Goal: Task Accomplishment & Management: Manage account settings

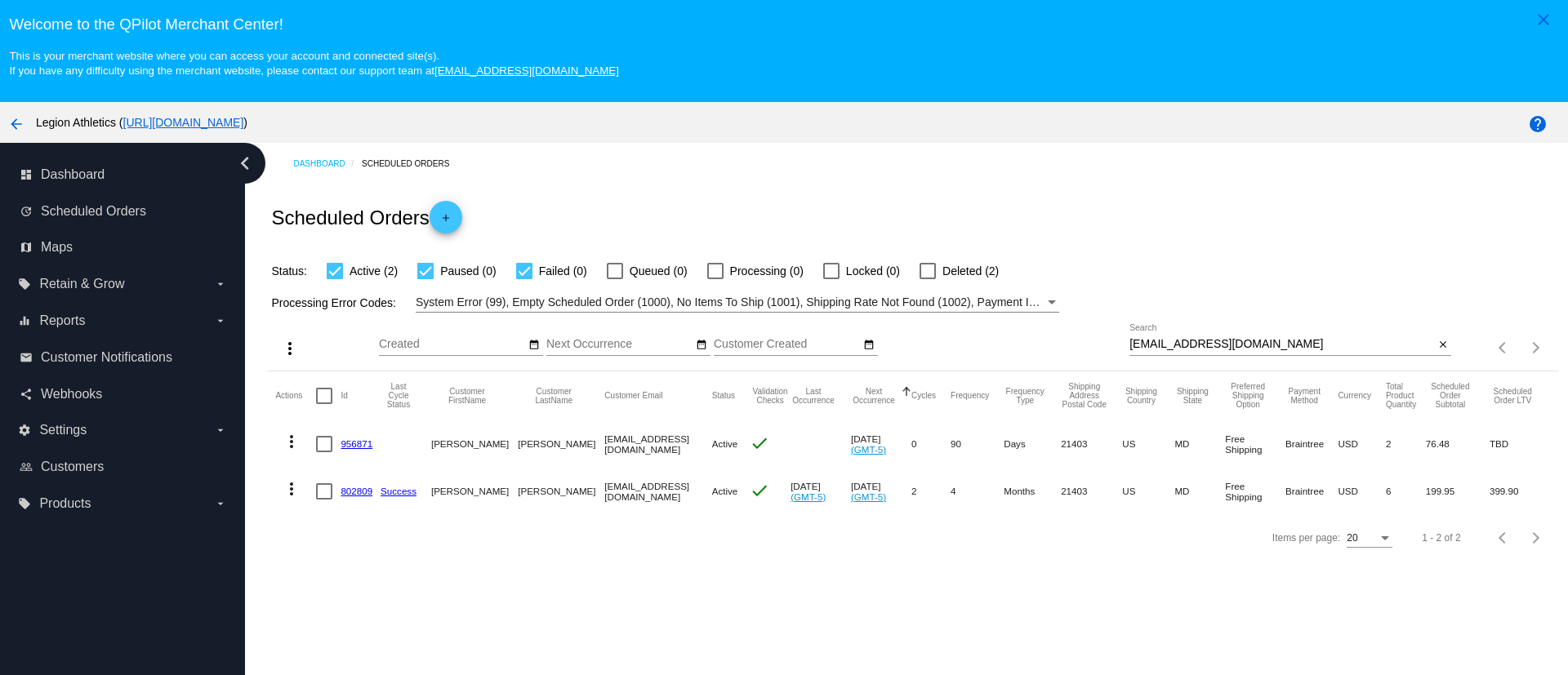
click at [1169, 334] on div "[EMAIL_ADDRESS][DOMAIN_NAME] Search" at bounding box center [1282, 340] width 305 height 32
click at [1173, 337] on div "[EMAIL_ADDRESS][DOMAIN_NAME] Search" at bounding box center [1282, 340] width 305 height 32
click at [1176, 337] on div "[EMAIL_ADDRESS][DOMAIN_NAME] Search" at bounding box center [1282, 340] width 305 height 32
click at [1176, 340] on input "[EMAIL_ADDRESS][DOMAIN_NAME]" at bounding box center [1282, 344] width 305 height 13
paste input "diabald1@g"
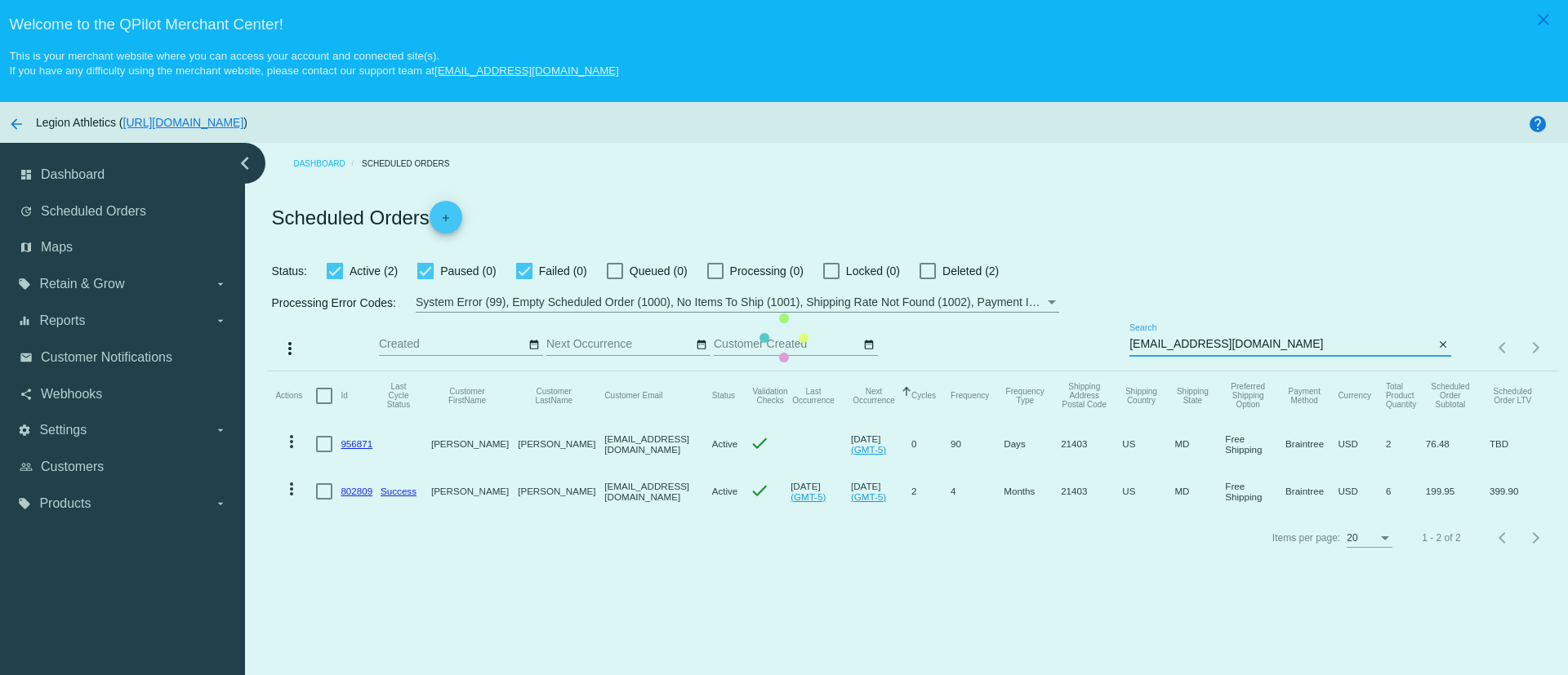
type input "[EMAIL_ADDRESS][DOMAIN_NAME]"
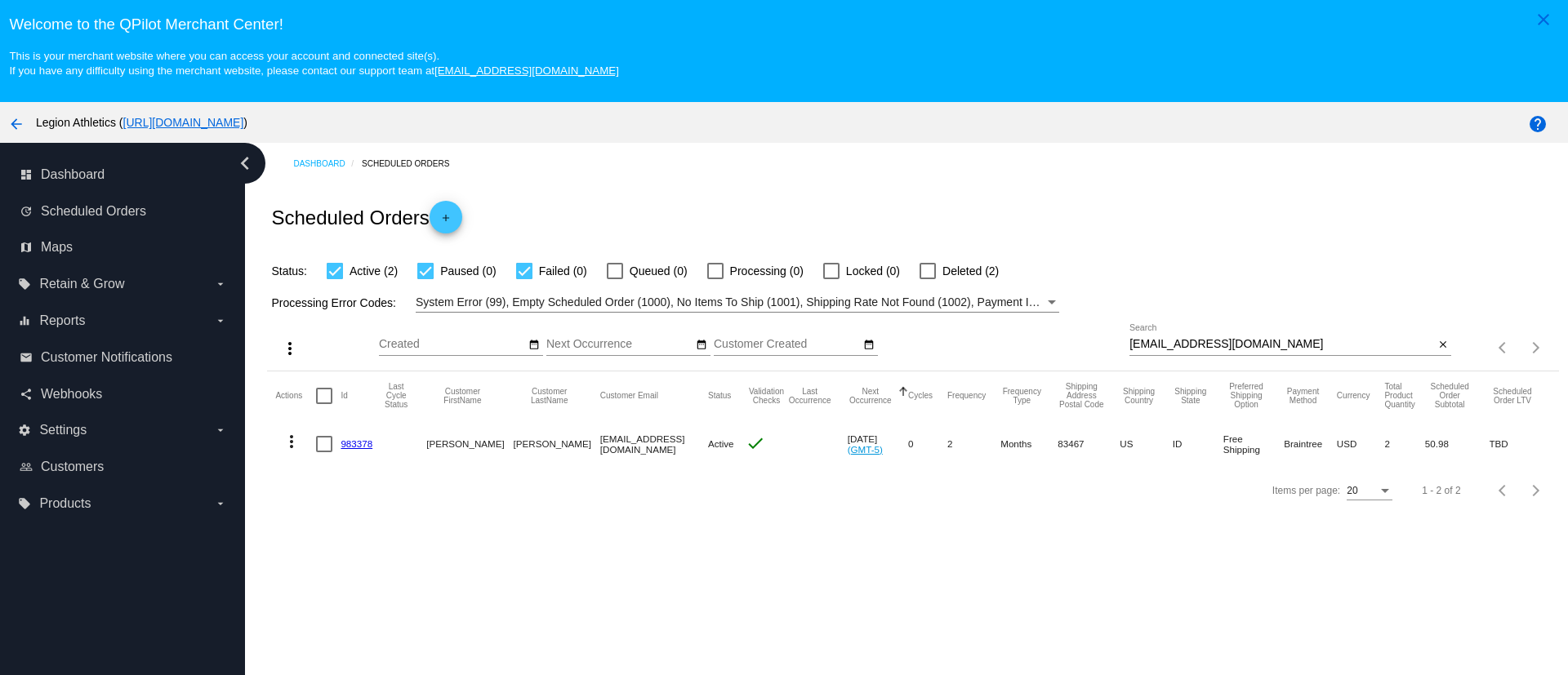
click at [369, 441] on link "983378" at bounding box center [356, 443] width 32 height 11
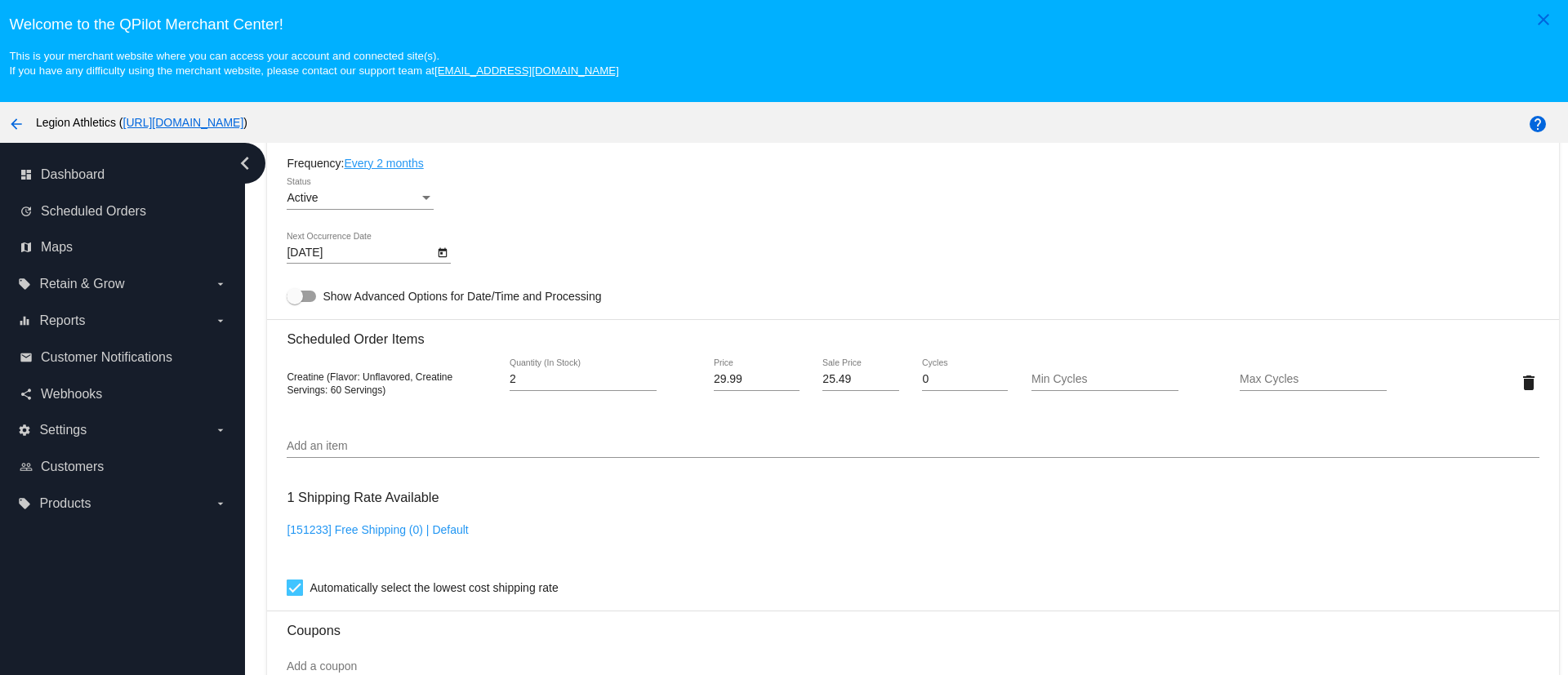
scroll to position [857, 0]
click at [431, 436] on div "Add an item" at bounding box center [912, 441] width 1252 height 32
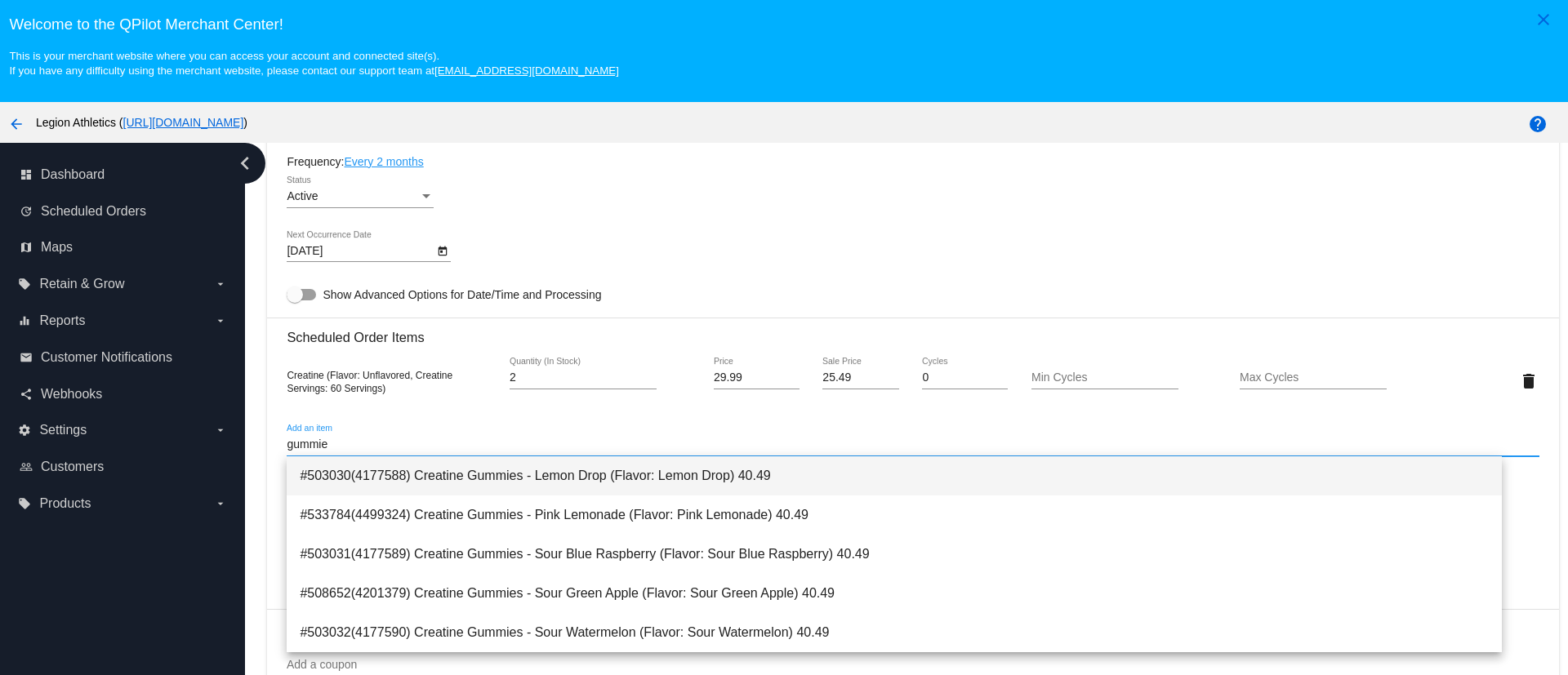
type input "gummie"
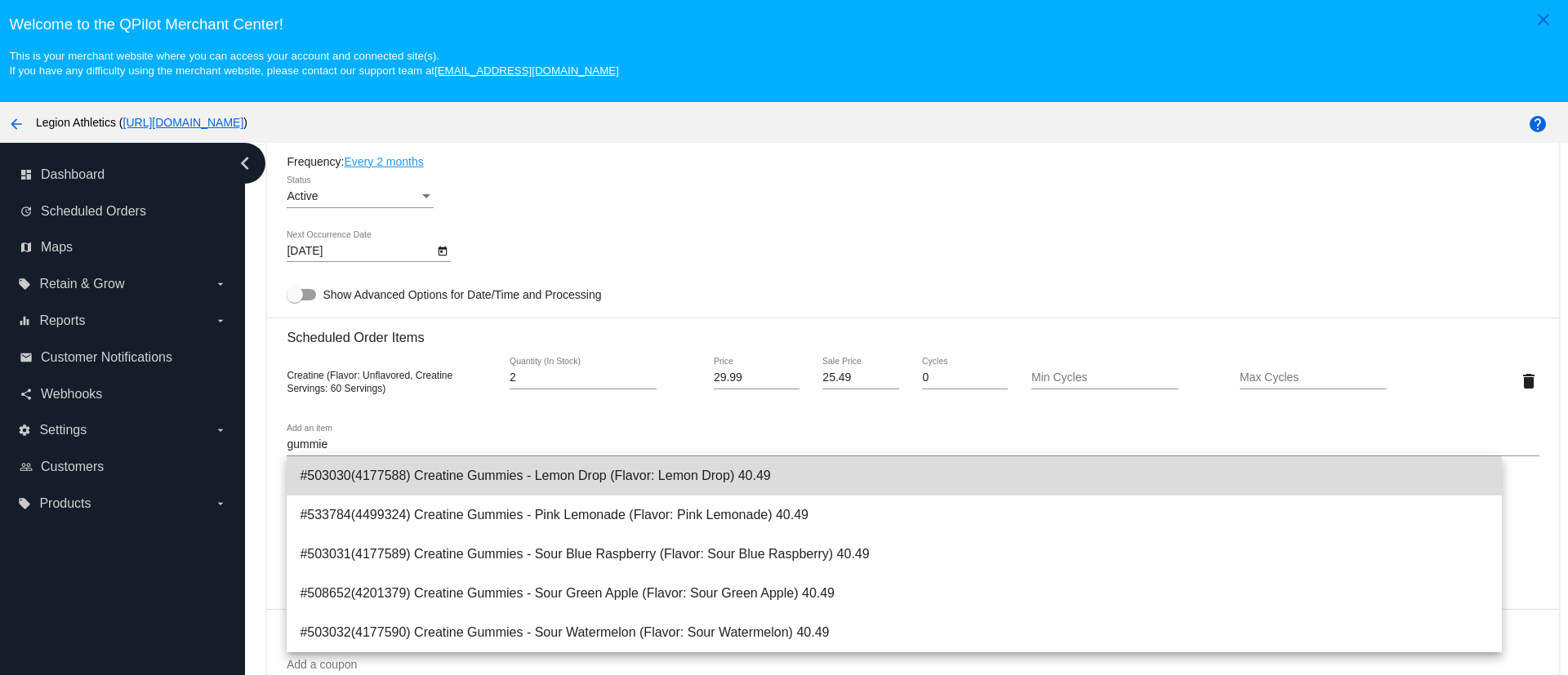
click at [467, 480] on span "#503030(4177588) Creatine Gummies - Lemon Drop (Flavor: Lemon Drop) 40.49" at bounding box center [894, 475] width 1188 height 39
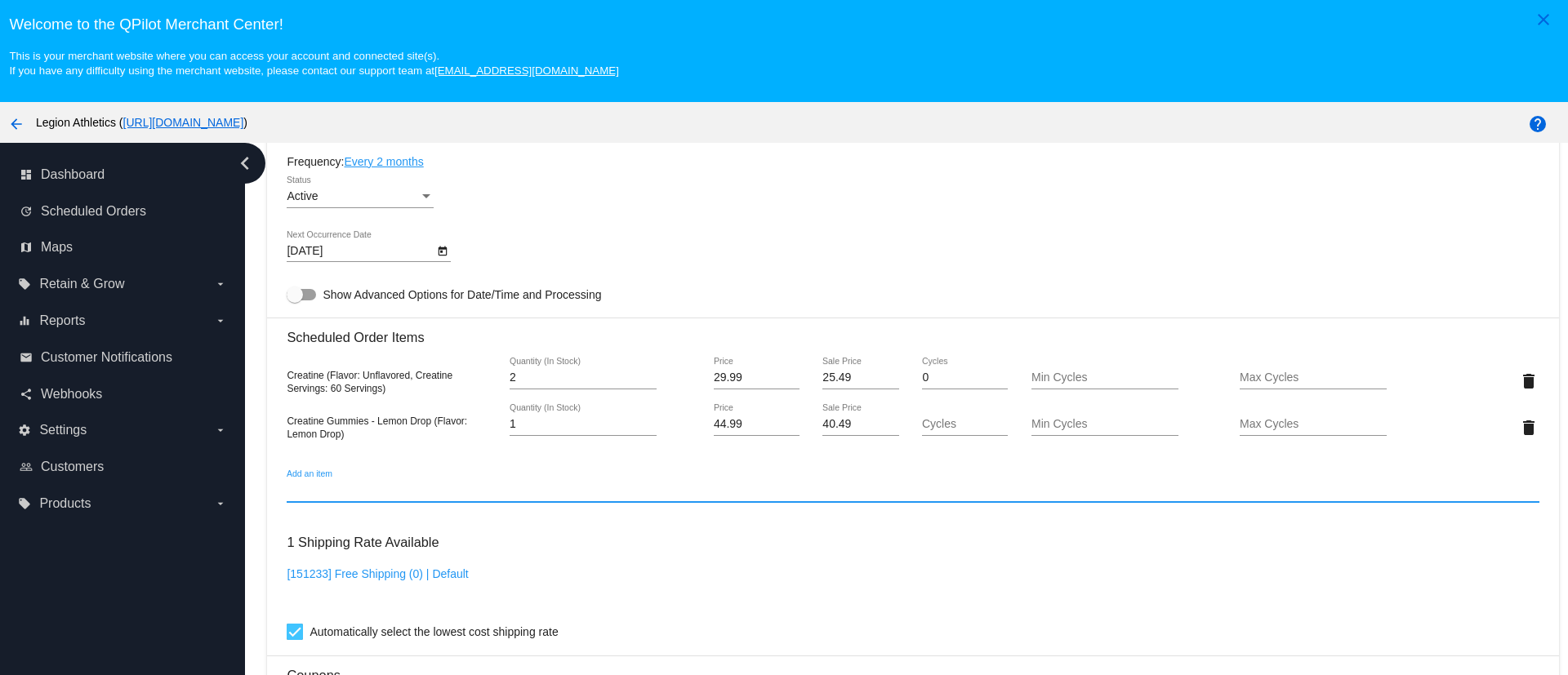
click at [363, 491] on input "Add an item" at bounding box center [912, 490] width 1252 height 13
type input "l"
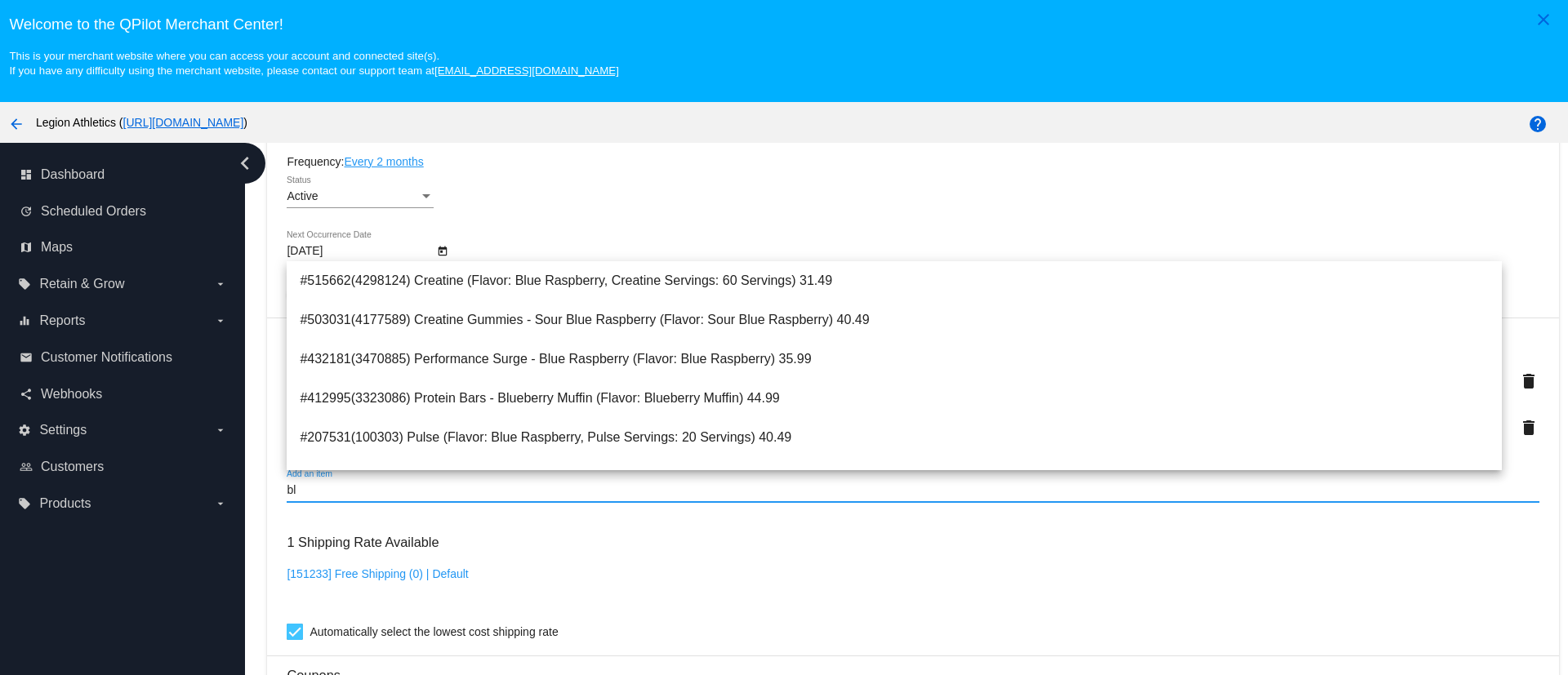
type input "b"
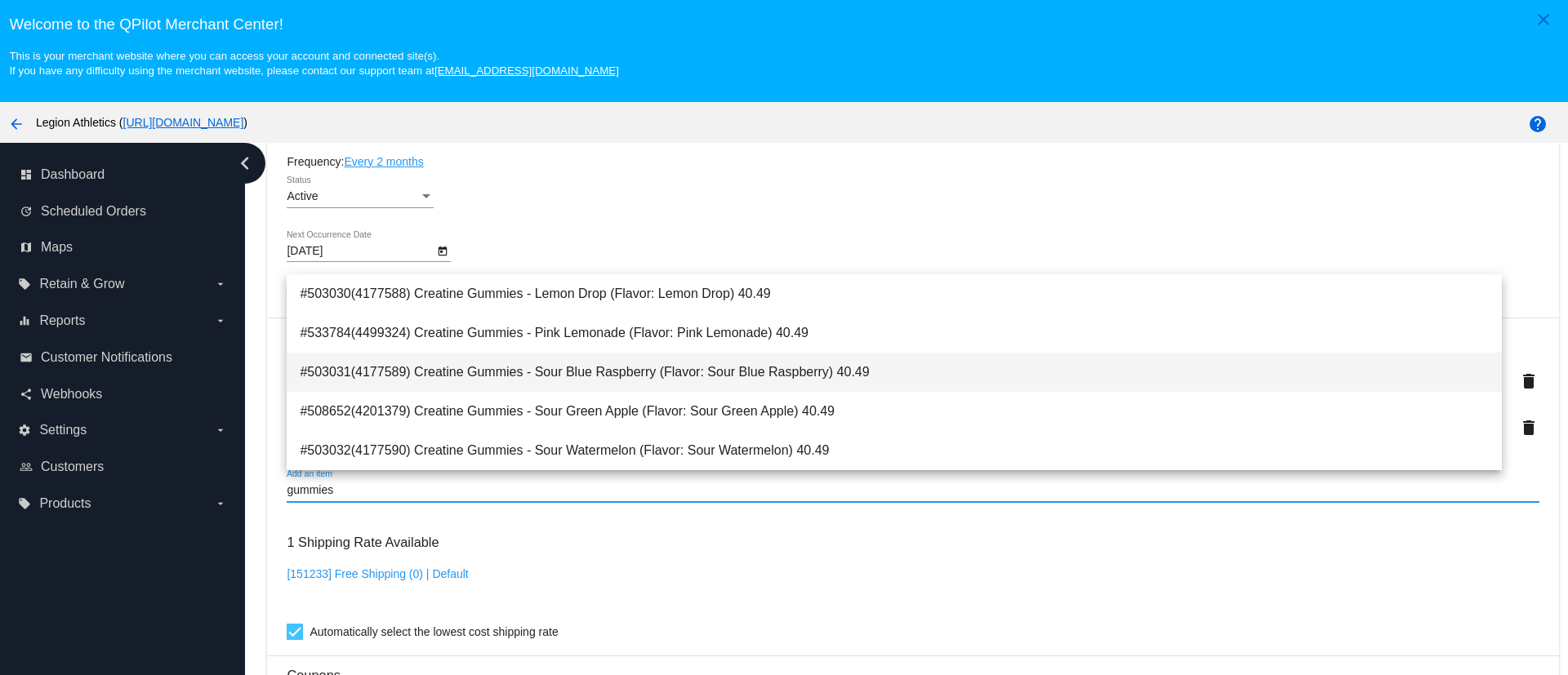
type input "gummies"
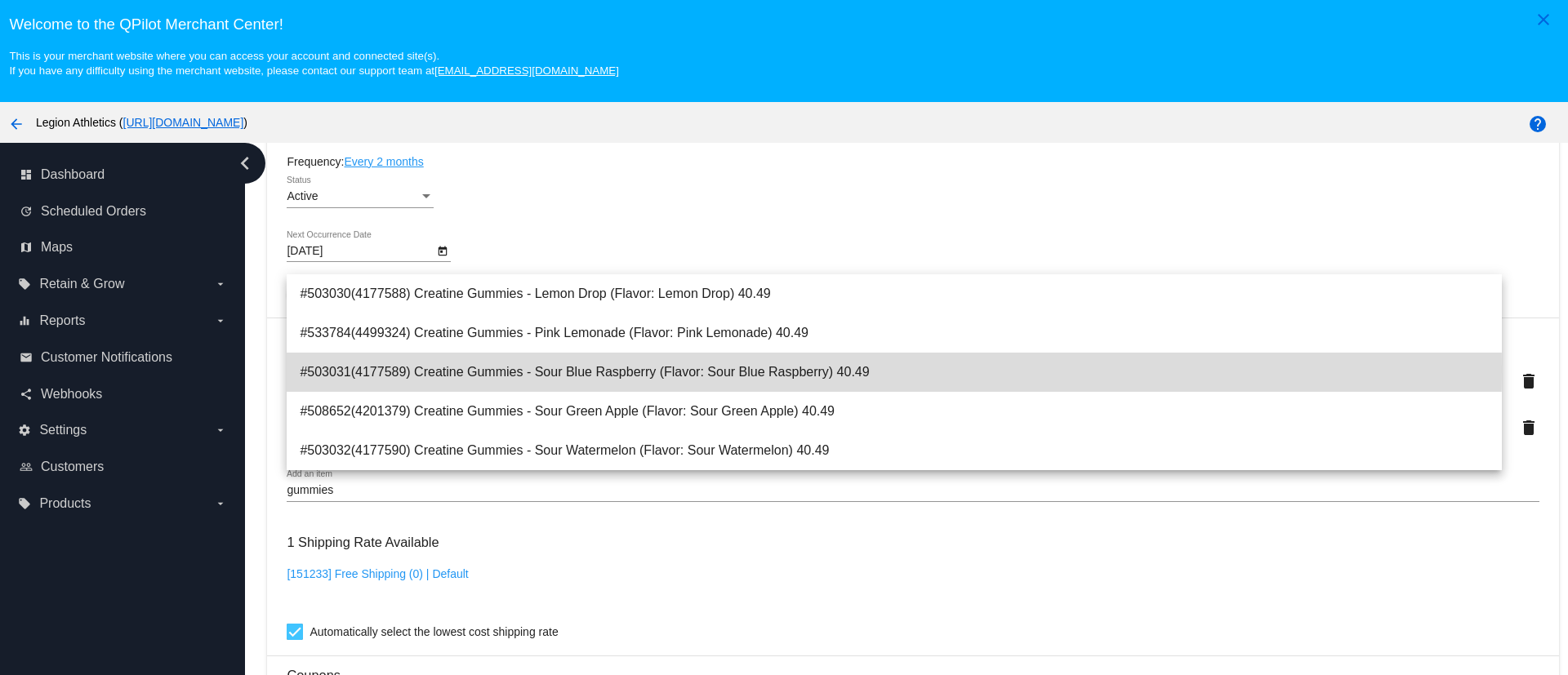
click at [577, 370] on span "#503031(4177589) Creatine Gummies - Sour Blue Raspberry (Flavor: Sour Blue Rasp…" at bounding box center [894, 372] width 1188 height 39
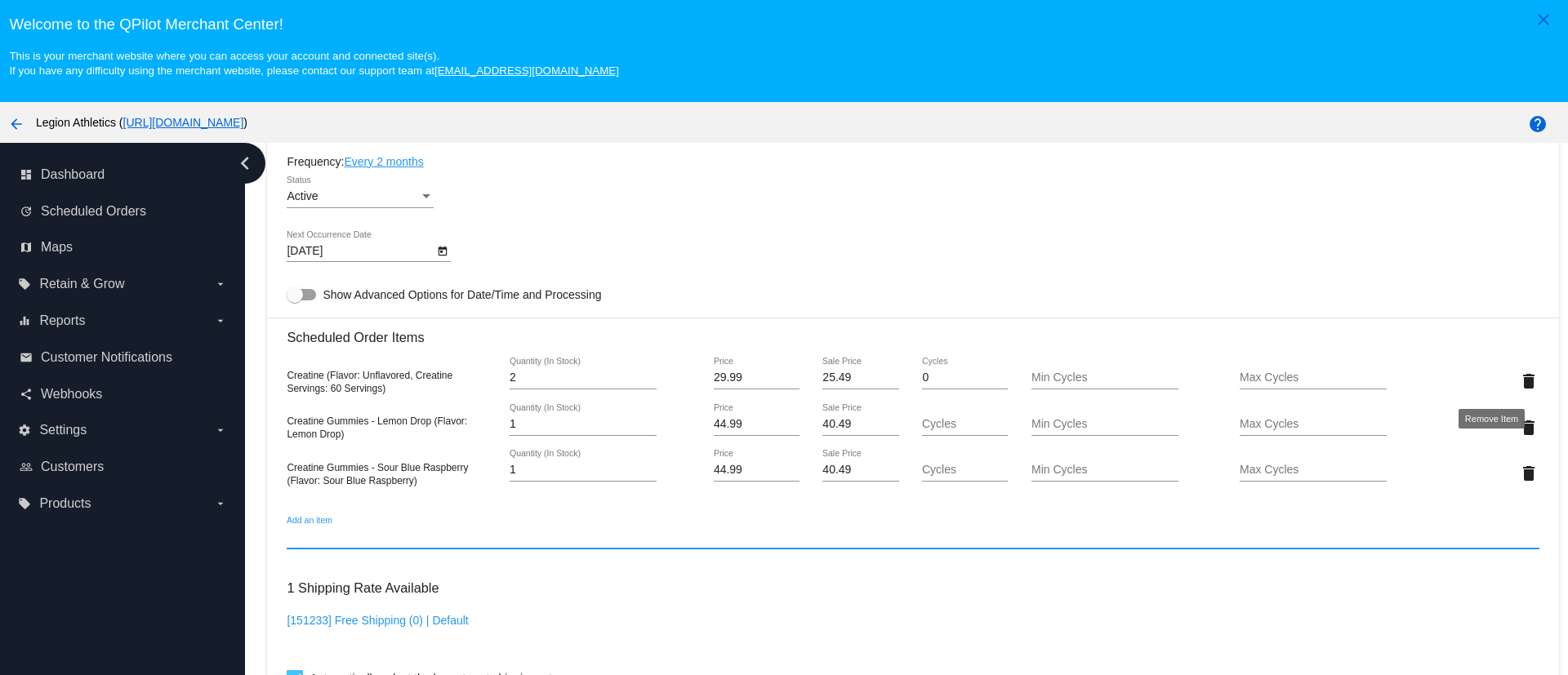
click at [1519, 378] on mat-icon "delete" at bounding box center [1528, 381] width 19 height 19
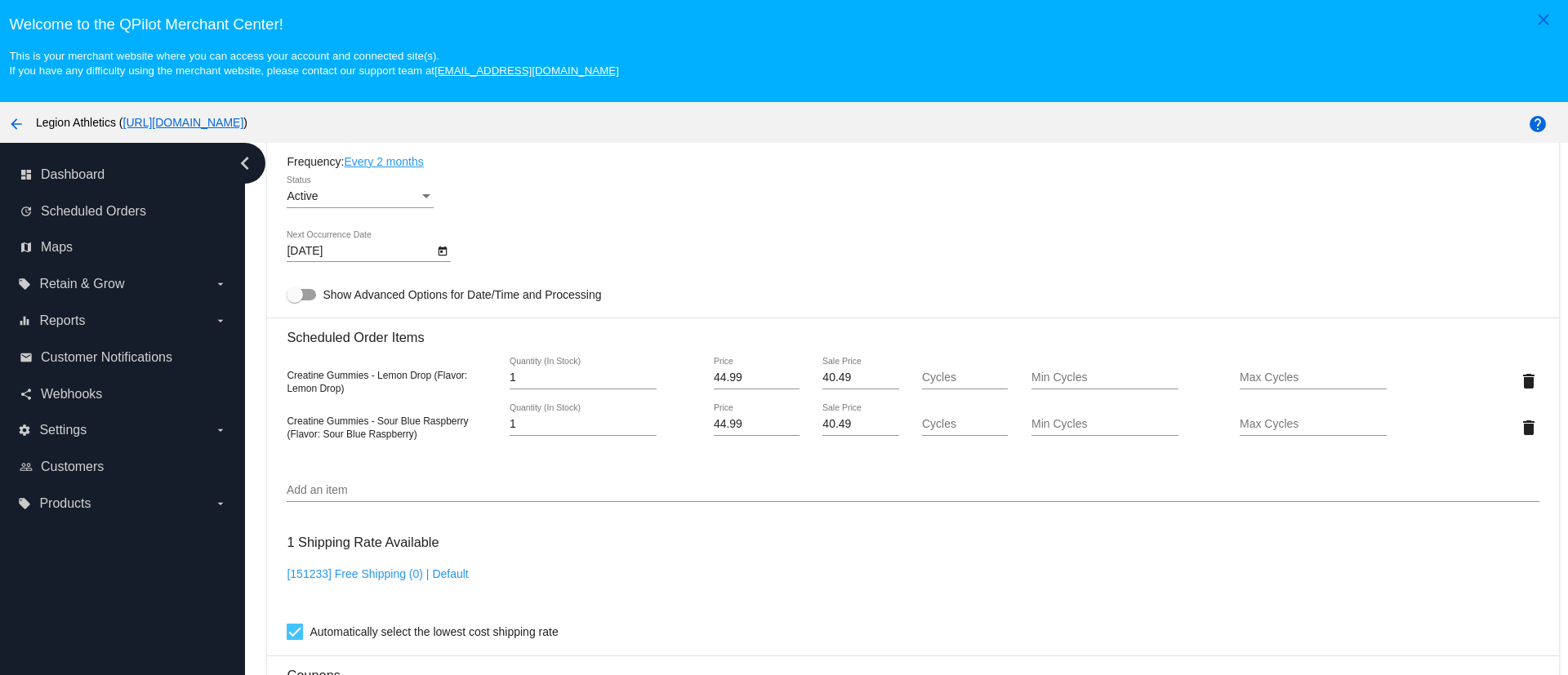
click at [377, 193] on div "Active" at bounding box center [353, 196] width 132 height 13
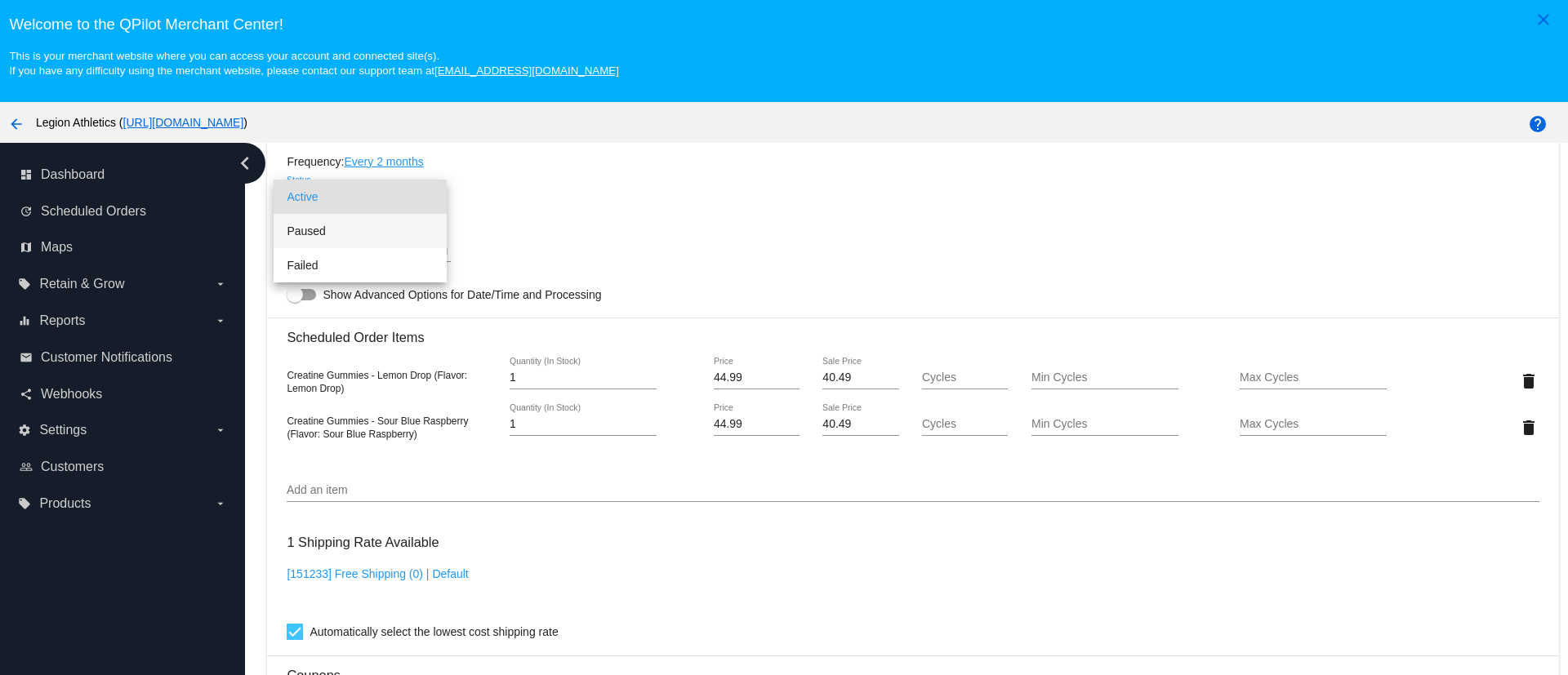
click at [333, 239] on span "Paused" at bounding box center [360, 231] width 147 height 35
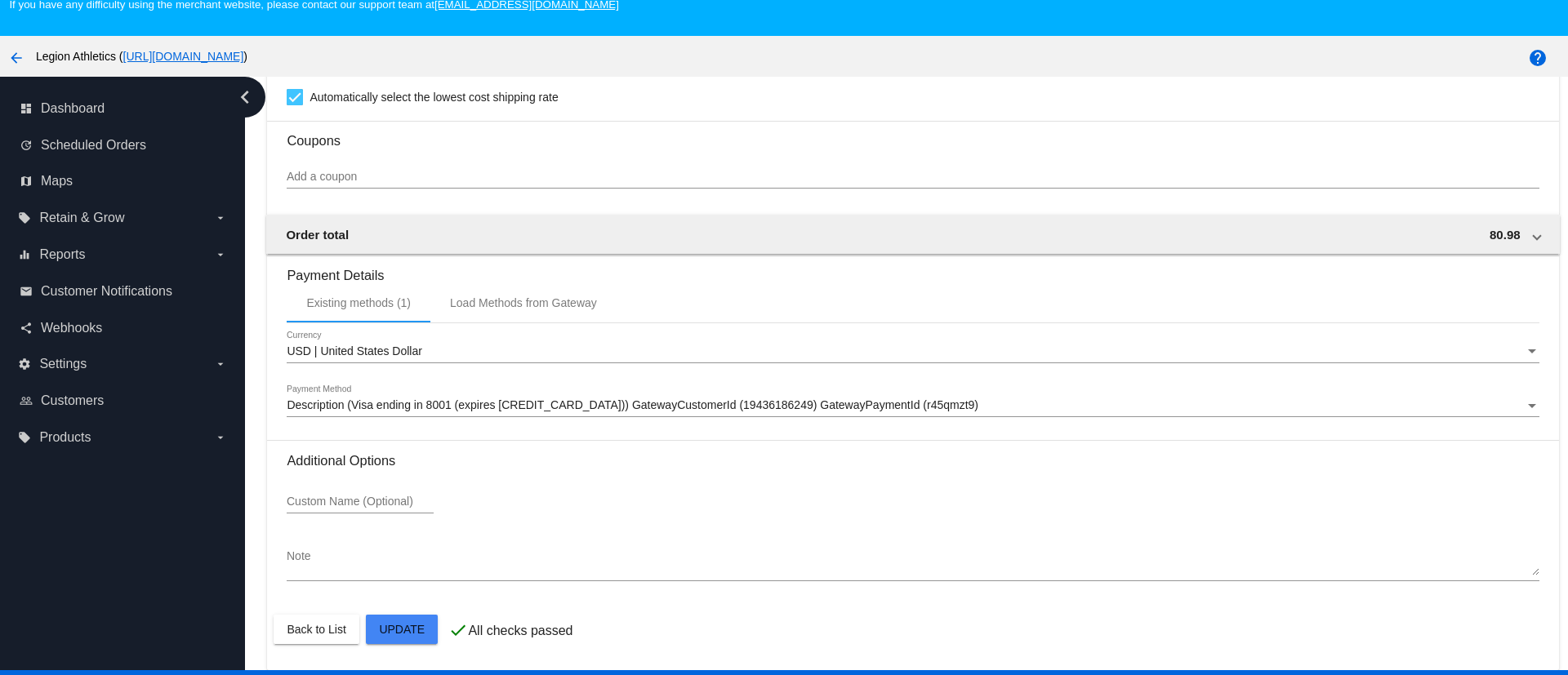
scroll to position [102, 0]
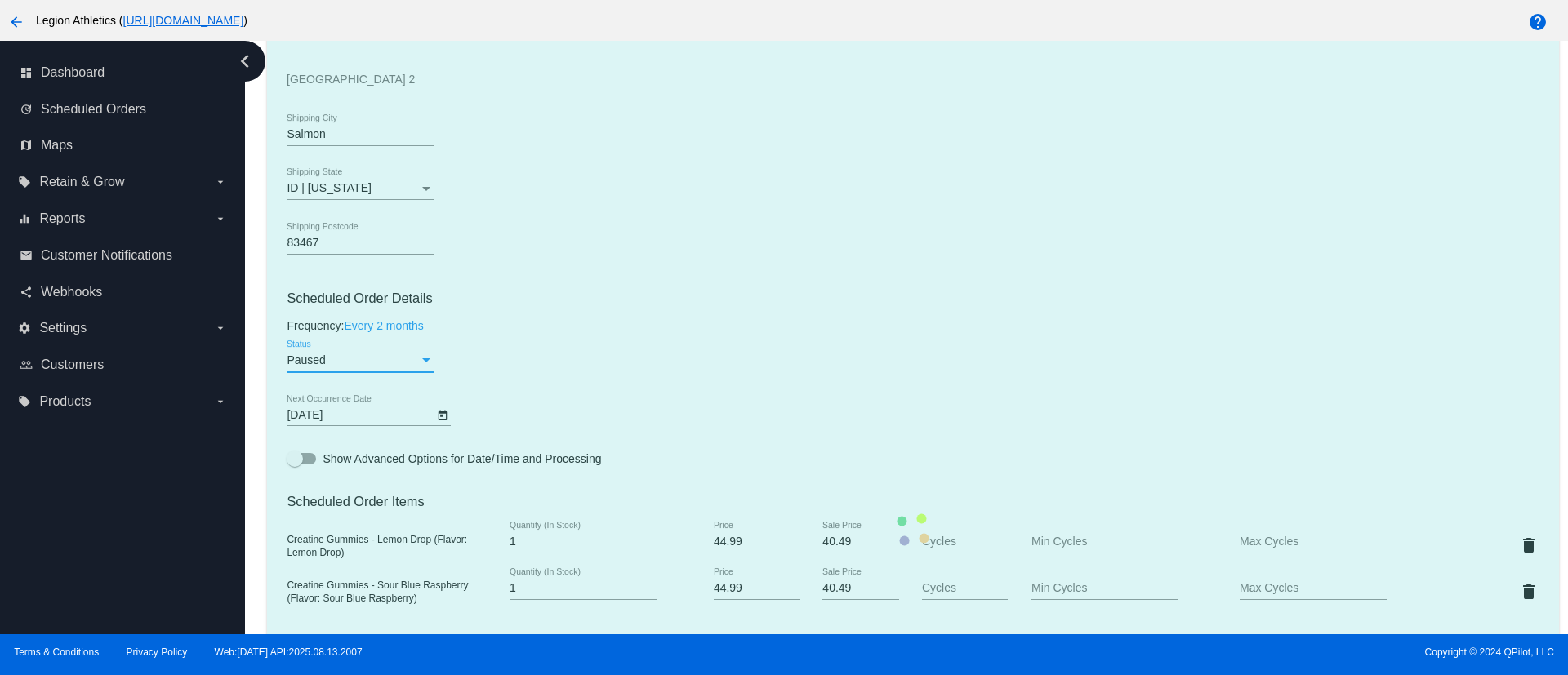
scroll to position [469, 0]
